Goal: Navigation & Orientation: Find specific page/section

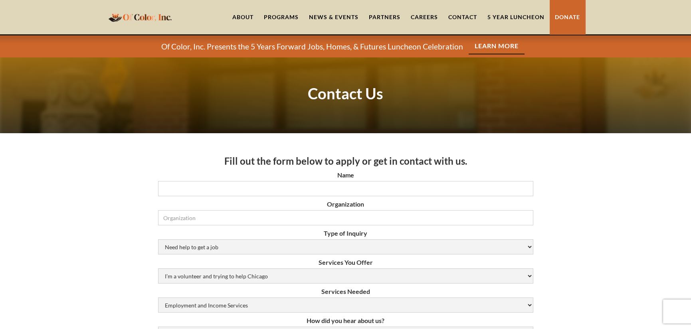
click at [145, 15] on img "home" at bounding box center [140, 17] width 68 height 16
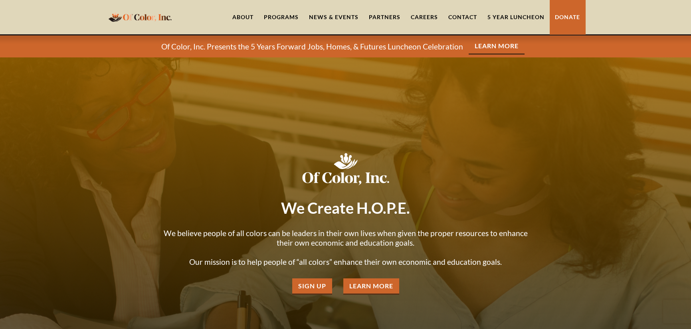
click at [244, 16] on link "About" at bounding box center [243, 17] width 32 height 34
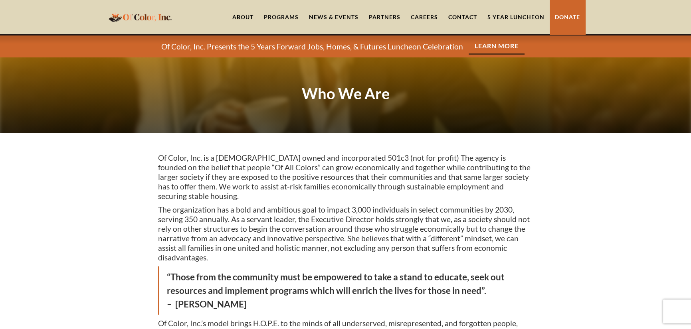
click at [147, 16] on img "home" at bounding box center [140, 17] width 68 height 16
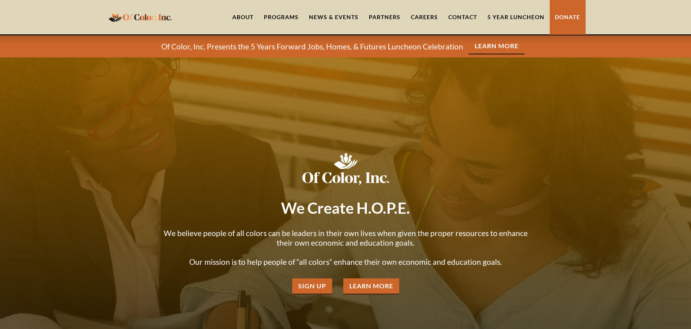
click at [243, 16] on link "About" at bounding box center [243, 17] width 32 height 34
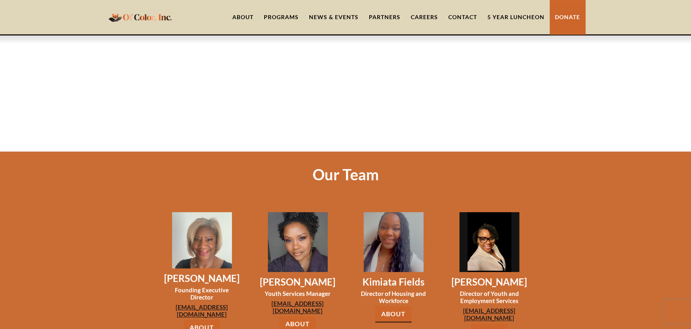
scroll to position [599, 0]
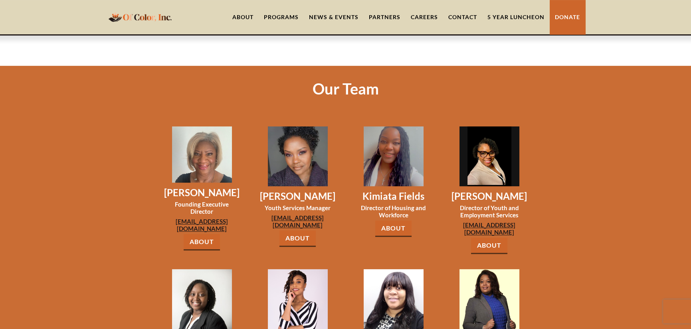
click at [201, 234] on link "About" at bounding box center [202, 242] width 36 height 16
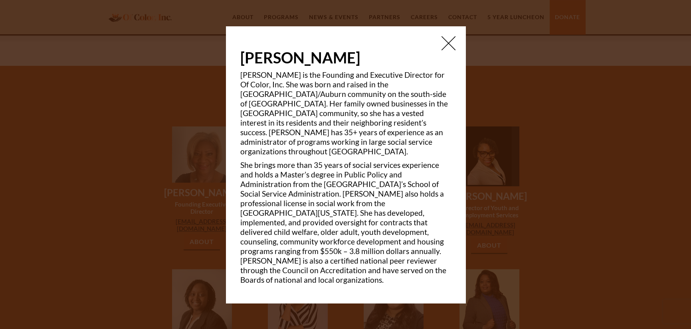
click at [447, 50] on img at bounding box center [448, 43] width 14 height 14
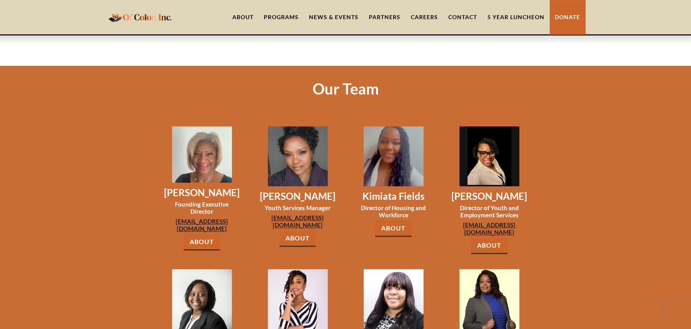
click at [461, 13] on link "Contact" at bounding box center [462, 17] width 39 height 34
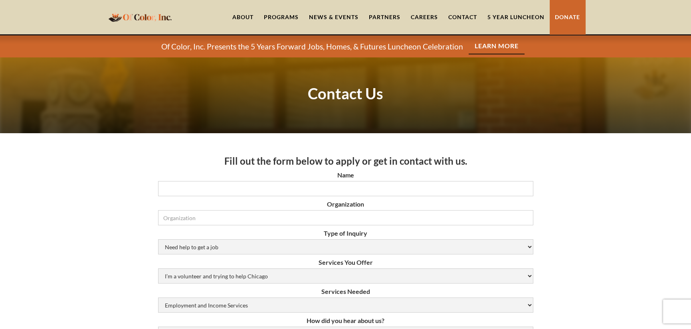
click at [506, 14] on link "5 Year Luncheon" at bounding box center [515, 17] width 67 height 34
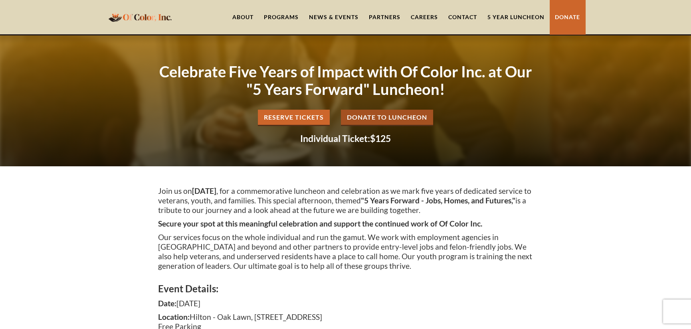
click at [247, 15] on link "About" at bounding box center [243, 17] width 32 height 34
